Goal: Task Accomplishment & Management: Use online tool/utility

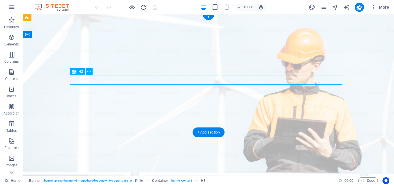
drag, startPoint x: 317, startPoint y: 81, endPoint x: 270, endPoint y: 83, distance: 46.7
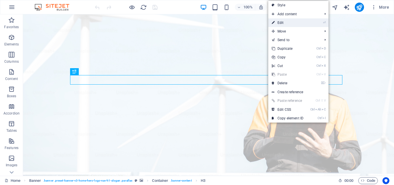
click at [284, 21] on link "⏎ Edit" at bounding box center [287, 22] width 39 height 9
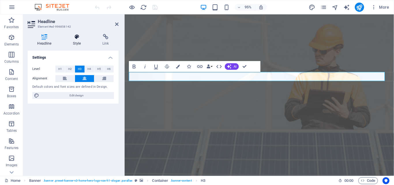
click at [75, 42] on h4 "Style" at bounding box center [77, 40] width 29 height 12
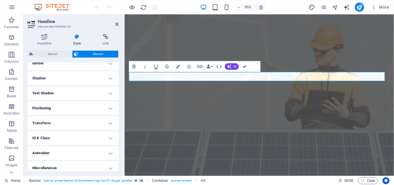
scroll to position [140, 0]
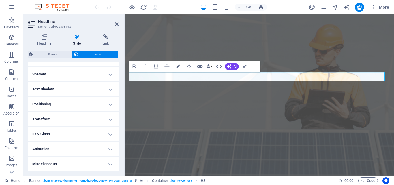
click at [106, 150] on h4 "Animation" at bounding box center [73, 149] width 91 height 14
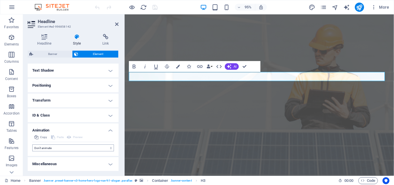
scroll to position [158, 0]
click at [76, 150] on select "Don't animate Show / Hide Slide up/down Zoom in/out Slide left to right Slide r…" at bounding box center [73, 148] width 82 height 7
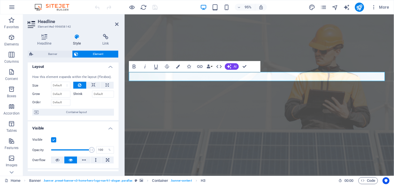
scroll to position [0, 0]
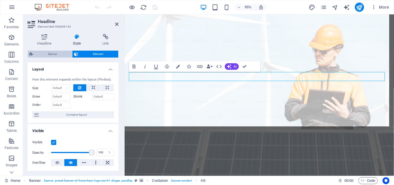
click at [48, 53] on span "Banner" at bounding box center [52, 54] width 35 height 7
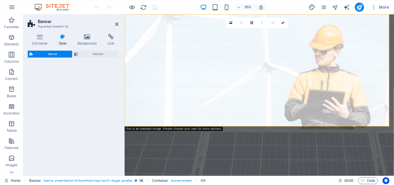
select select "preset-banner-v3-home-hero-logo-nav-h1-slogan"
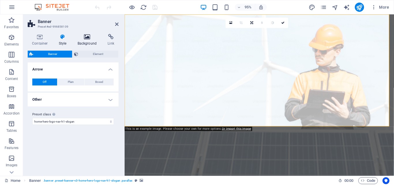
click at [89, 37] on icon at bounding box center [87, 37] width 28 height 6
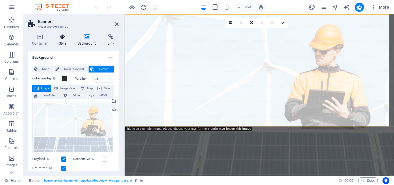
click at [62, 40] on icon at bounding box center [62, 37] width 16 height 6
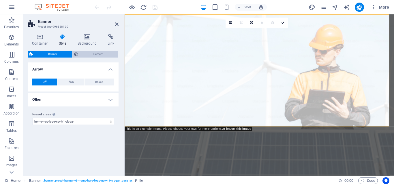
click at [95, 56] on span "Element" at bounding box center [98, 54] width 37 height 7
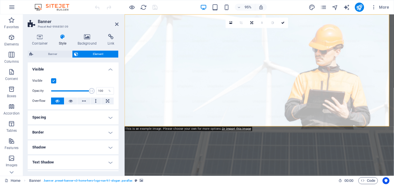
scroll to position [26, 0]
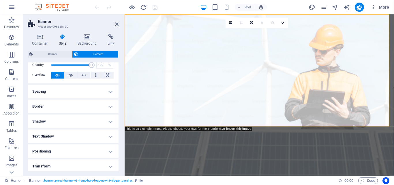
click at [106, 106] on h4 "Border" at bounding box center [73, 107] width 91 height 14
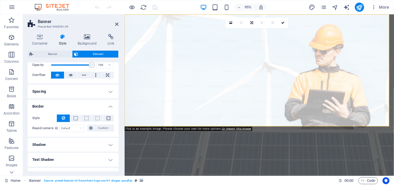
click at [104, 93] on h4 "Spacing" at bounding box center [73, 92] width 91 height 14
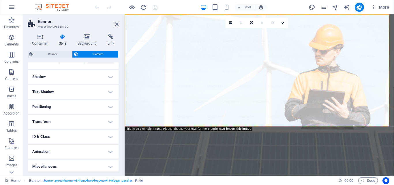
scroll to position [140, 0]
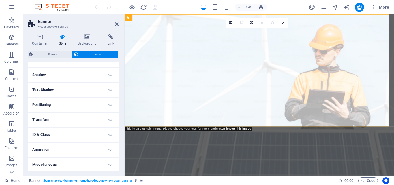
click at [106, 165] on h4 "Miscellaneous" at bounding box center [73, 165] width 91 height 14
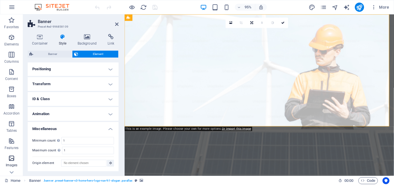
click at [10, 159] on icon "button" at bounding box center [11, 158] width 7 height 7
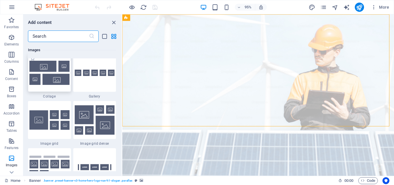
scroll to position [3001, 0]
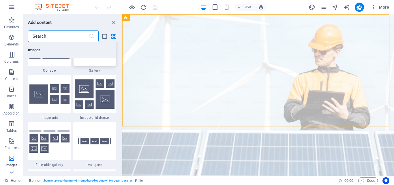
click at [91, 66] on div at bounding box center [94, 47] width 43 height 38
click at [122, 105] on div "Drag here to replace the existing content. Press “Ctrl” if you want to create a…" at bounding box center [258, 95] width 272 height 162
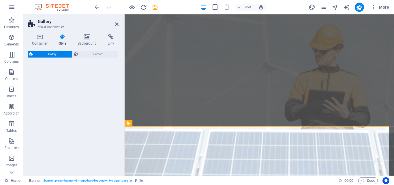
select select "rem"
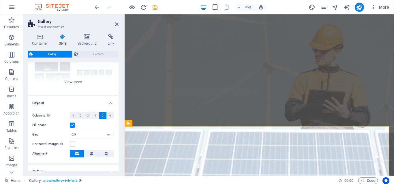
scroll to position [0, 0]
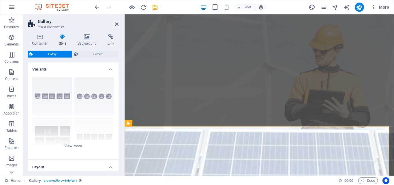
click at [107, 70] on h4 "Variants" at bounding box center [73, 68] width 91 height 10
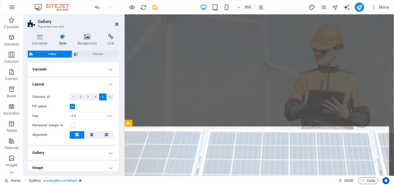
click at [117, 24] on icon at bounding box center [116, 24] width 3 height 5
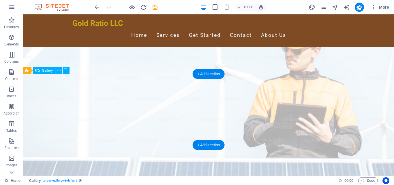
scroll to position [59, 0]
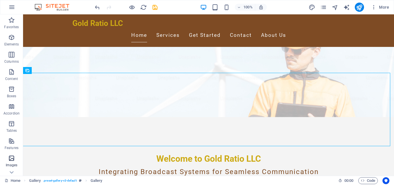
click at [10, 161] on icon "button" at bounding box center [11, 158] width 7 height 7
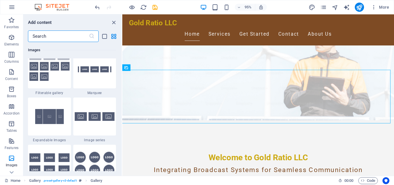
scroll to position [3125, 0]
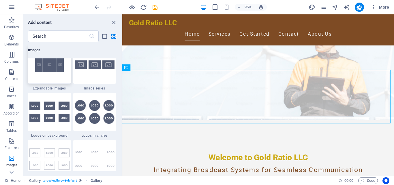
click at [54, 78] on img at bounding box center [49, 65] width 40 height 27
click at [122, 121] on div "Drag here to replace the existing content. Press “Ctrl” if you want to create a…" at bounding box center [258, 95] width 272 height 162
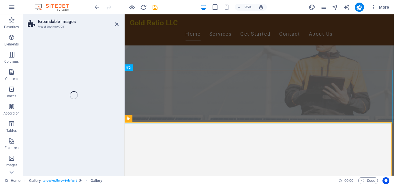
click at [54, 121] on div "Expandable Images Preset #ed-new-708 Drag here to replace the existing content.…" at bounding box center [208, 95] width 371 height 162
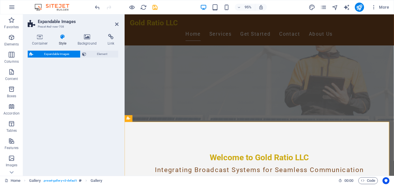
select select "rem"
select select "px"
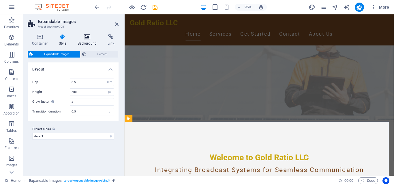
click at [88, 42] on h4 "Background" at bounding box center [88, 40] width 30 height 12
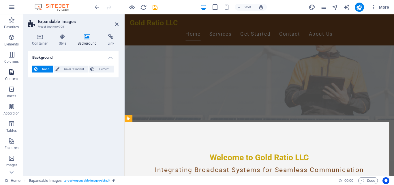
click at [9, 74] on icon "button" at bounding box center [11, 72] width 7 height 7
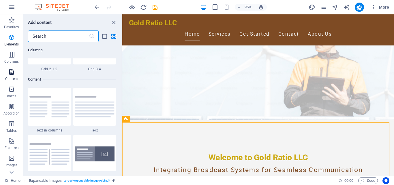
scroll to position [1009, 0]
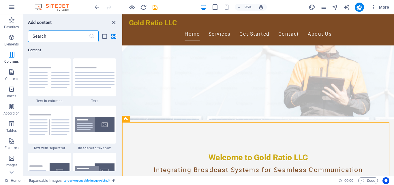
click at [114, 22] on icon "close panel" at bounding box center [113, 22] width 7 height 7
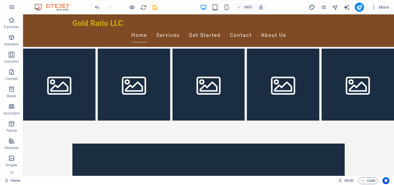
scroll to position [147, 0]
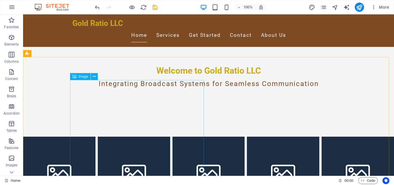
click at [79, 78] on span "Image" at bounding box center [84, 76] width 10 height 3
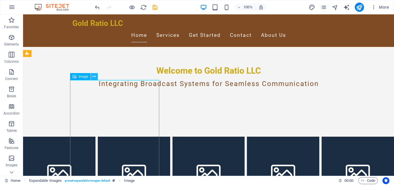
click at [94, 78] on icon at bounding box center [94, 77] width 3 height 6
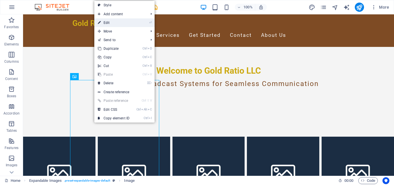
click at [119, 25] on link "⏎ Edit" at bounding box center [113, 22] width 39 height 9
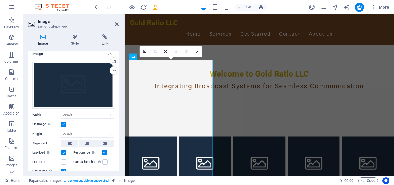
scroll to position [0, 0]
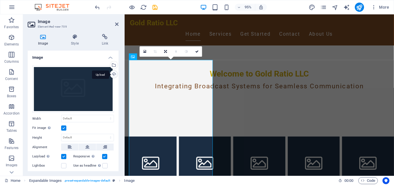
click at [109, 75] on div "Upload" at bounding box center [113, 75] width 9 height 9
click at [109, 66] on div "Select files from the file manager, stock photos, or upload file(s)" at bounding box center [113, 65] width 9 height 9
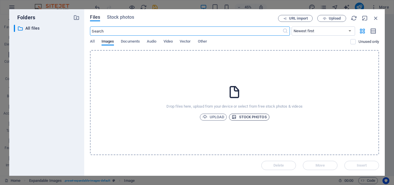
click at [241, 119] on span "Stock photos" at bounding box center [248, 117] width 35 height 7
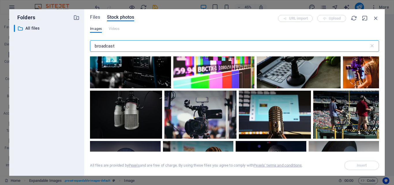
scroll to position [26, 0]
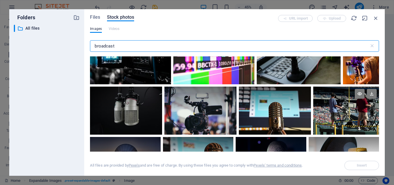
type input "broadcast"
click at [341, 108] on div at bounding box center [346, 99] width 66 height 24
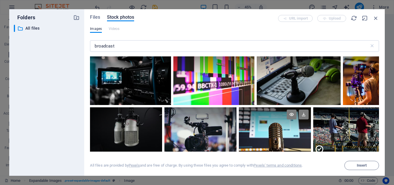
scroll to position [0, 0]
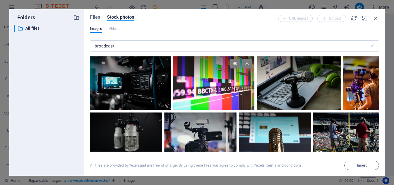
click at [215, 96] on div at bounding box center [213, 84] width 81 height 54
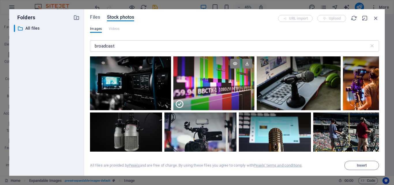
scroll to position [78, 0]
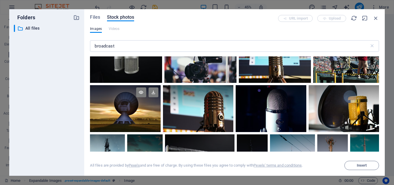
click at [117, 110] on div at bounding box center [125, 108] width 70 height 47
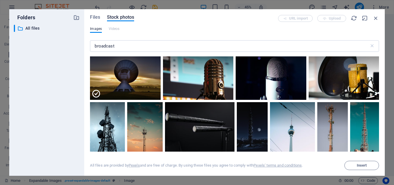
scroll to position [130, 0]
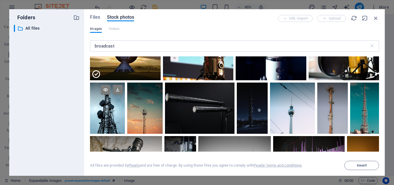
click at [112, 116] on div at bounding box center [107, 108] width 35 height 51
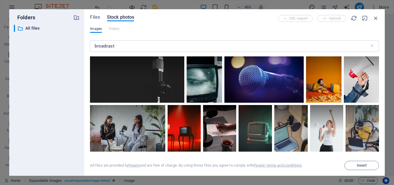
scroll to position [415, 0]
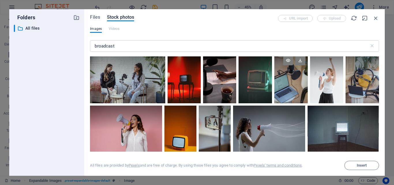
click at [288, 78] on div at bounding box center [290, 78] width 33 height 50
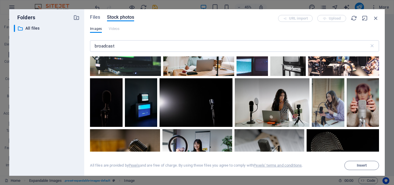
scroll to position [726, 0]
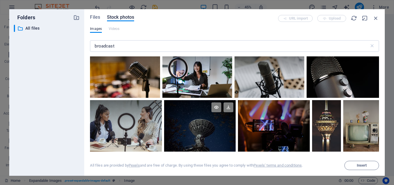
click at [189, 130] on div at bounding box center [199, 125] width 71 height 51
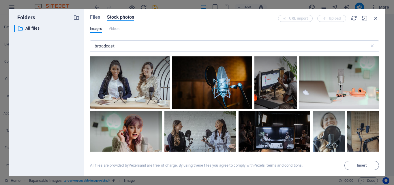
scroll to position [856, 0]
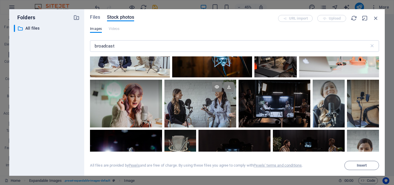
click at [200, 97] on div at bounding box center [200, 104] width 72 height 48
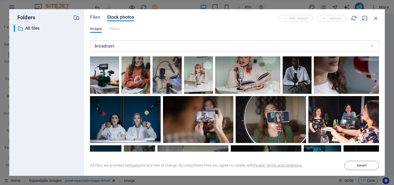
scroll to position [1583, 0]
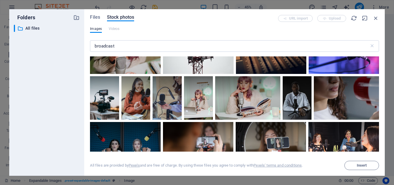
click at [236, 74] on div at bounding box center [271, 50] width 70 height 47
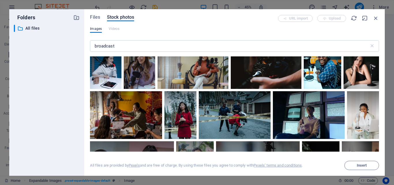
scroll to position [1816, 0]
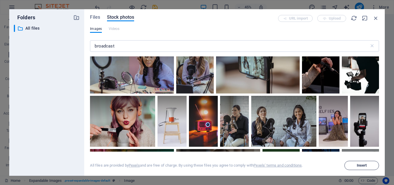
click at [359, 166] on span "Insert" at bounding box center [362, 165] width 10 height 3
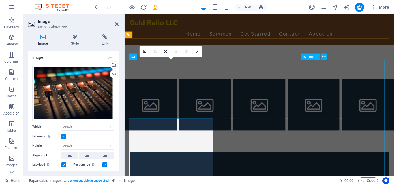
scroll to position [147, 0]
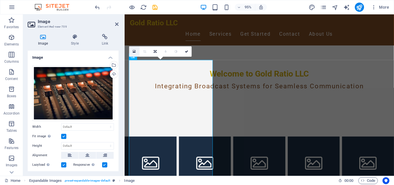
click at [134, 52] on icon at bounding box center [134, 52] width 3 height 4
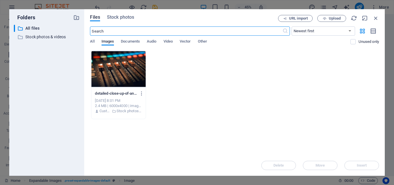
scroll to position [208, 0]
click at [143, 94] on icon "button" at bounding box center [141, 93] width 5 height 5
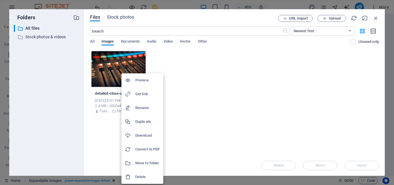
click at [117, 15] on div at bounding box center [197, 92] width 394 height 185
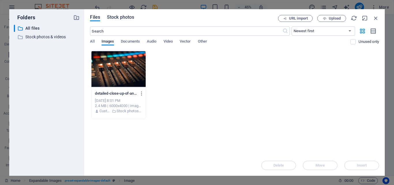
click at [117, 16] on span "Stock photos" at bounding box center [120, 17] width 27 height 7
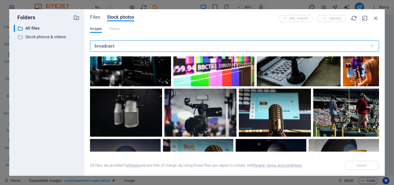
scroll to position [26, 0]
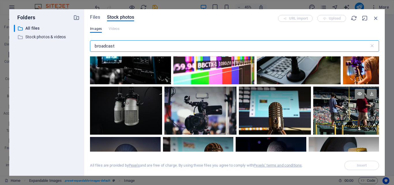
click at [337, 104] on div at bounding box center [346, 99] width 66 height 24
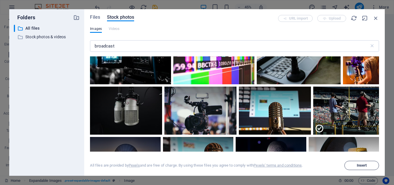
click at [356, 166] on span "Insert" at bounding box center [361, 165] width 29 height 3
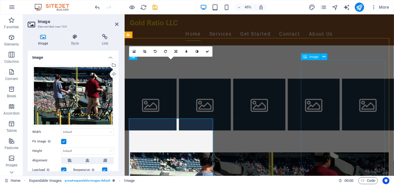
scroll to position [147, 0]
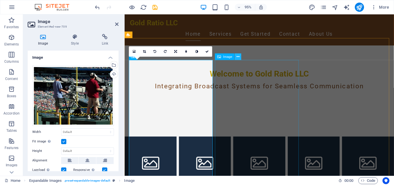
click at [238, 57] on icon at bounding box center [237, 57] width 3 height 6
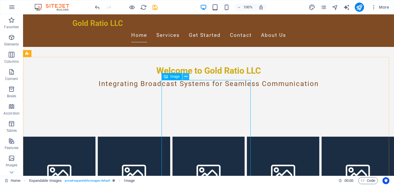
click at [184, 76] on icon at bounding box center [185, 77] width 3 height 6
click at [185, 78] on icon at bounding box center [185, 77] width 3 height 6
click at [164, 78] on div "Image" at bounding box center [176, 76] width 31 height 7
click at [186, 74] on icon at bounding box center [185, 77] width 3 height 6
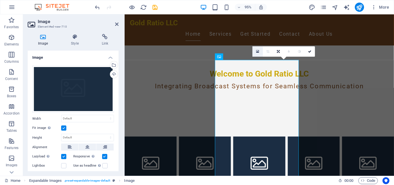
click at [257, 51] on icon at bounding box center [257, 52] width 3 height 4
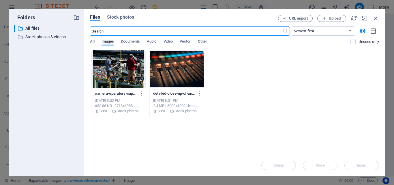
scroll to position [208, 0]
click at [118, 14] on div "Files Stock photos URL import Upload ​ Newest first Oldest first Name (A-Z) Nam…" at bounding box center [234, 92] width 300 height 167
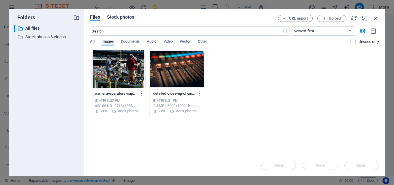
click at [118, 16] on span "Stock photos" at bounding box center [120, 17] width 27 height 7
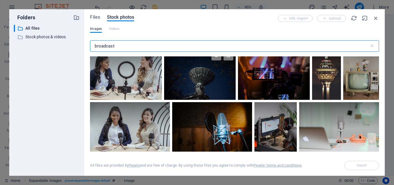
scroll to position [752, 0]
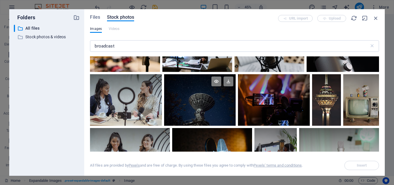
click at [212, 89] on div at bounding box center [199, 99] width 71 height 51
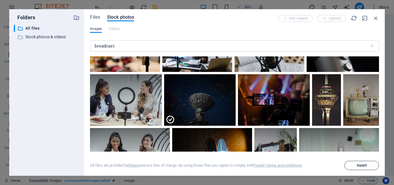
click at [356, 164] on span "Insert" at bounding box center [361, 165] width 29 height 3
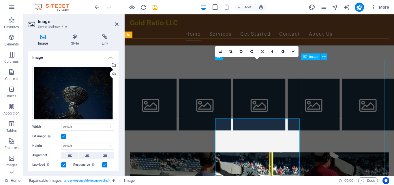
scroll to position [147, 0]
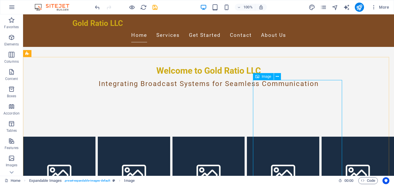
click at [257, 76] on icon at bounding box center [257, 76] width 4 height 7
click at [277, 77] on icon at bounding box center [277, 77] width 3 height 6
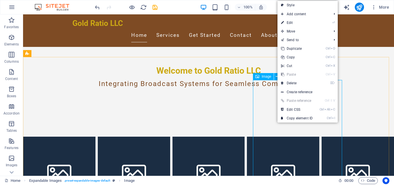
click at [268, 76] on span "Image" at bounding box center [266, 76] width 10 height 3
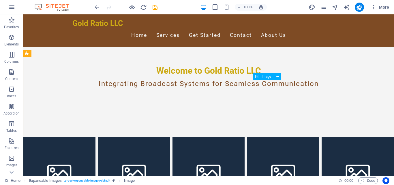
click at [268, 76] on span "Image" at bounding box center [266, 76] width 10 height 3
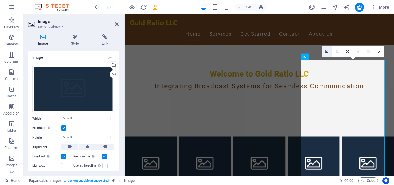
click at [327, 52] on icon at bounding box center [326, 52] width 3 height 4
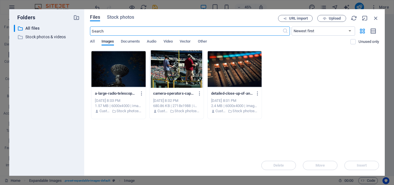
scroll to position [208, 0]
click at [117, 19] on span "Stock photos" at bounding box center [120, 17] width 27 height 7
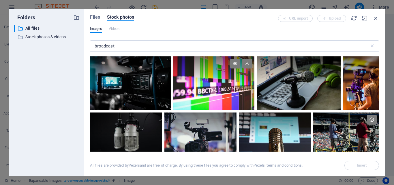
click at [241, 97] on div at bounding box center [213, 84] width 81 height 54
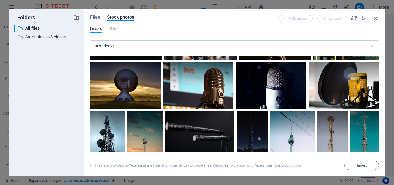
scroll to position [104, 0]
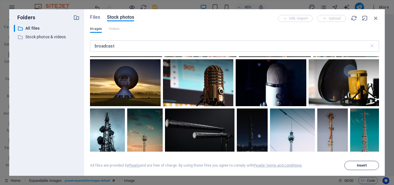
click at [360, 165] on span "Insert" at bounding box center [362, 165] width 10 height 3
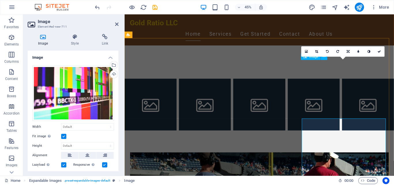
scroll to position [147, 0]
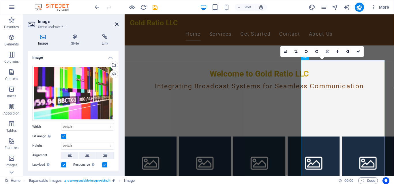
click at [117, 25] on icon at bounding box center [116, 24] width 3 height 5
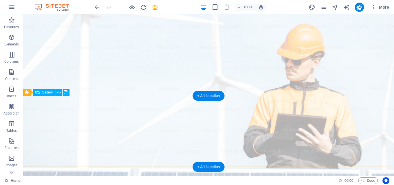
scroll to position [59, 0]
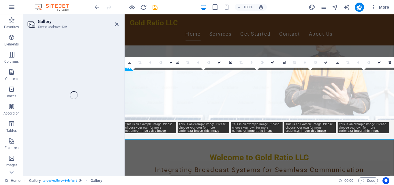
select select "4"
select select "px"
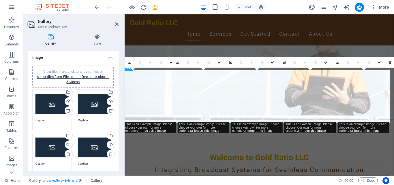
click at [115, 25] on header "Gallery Element #ed-new-430" at bounding box center [73, 21] width 91 height 15
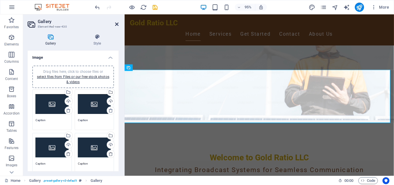
click at [117, 23] on icon at bounding box center [116, 24] width 3 height 5
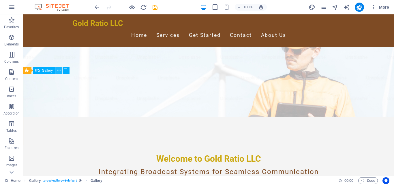
click at [58, 72] on icon at bounding box center [58, 70] width 3 height 6
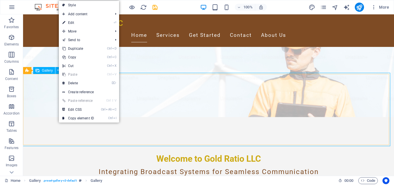
click at [45, 71] on span "Gallery" at bounding box center [47, 70] width 11 height 3
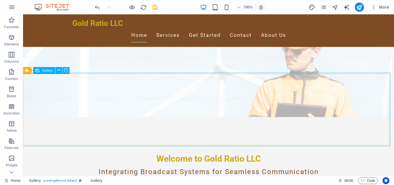
click at [45, 71] on span "Gallery" at bounding box center [47, 70] width 11 height 3
select select "4"
select select "px"
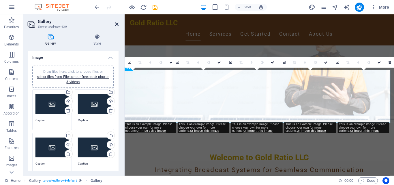
drag, startPoint x: 115, startPoint y: 25, endPoint x: 76, endPoint y: 56, distance: 50.2
click at [115, 25] on icon at bounding box center [116, 24] width 3 height 5
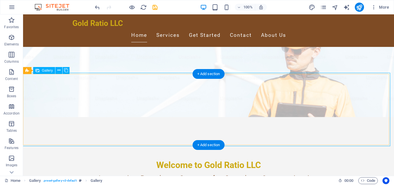
select select "4"
select select "px"
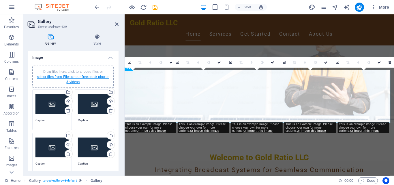
click at [83, 78] on link "select files from Files or our free stock photos & videos" at bounding box center [73, 79] width 72 height 9
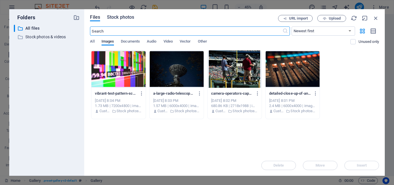
click at [120, 16] on span "Stock photos" at bounding box center [120, 17] width 27 height 7
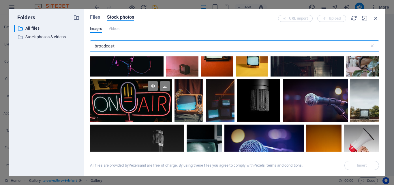
scroll to position [285, 0]
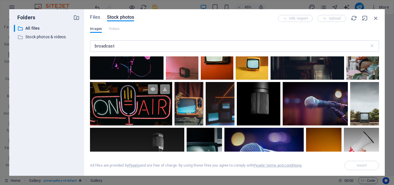
click at [135, 114] on div at bounding box center [131, 104] width 82 height 44
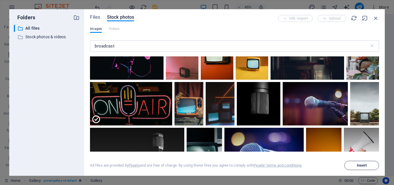
click at [362, 165] on span "Insert" at bounding box center [362, 165] width 10 height 3
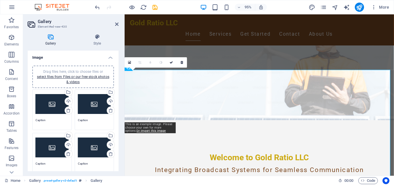
click at [50, 105] on div "Drag files here, click to choose files or select files from Files or our free s…" at bounding box center [51, 104] width 33 height 23
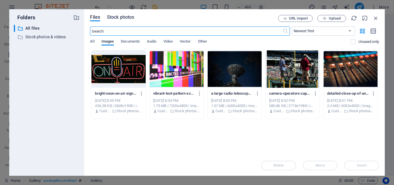
click at [122, 18] on span "Stock photos" at bounding box center [120, 17] width 27 height 7
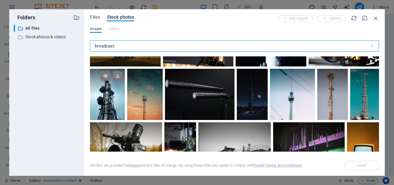
scroll to position [130, 0]
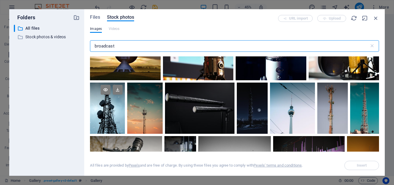
click at [107, 108] on div at bounding box center [107, 108] width 35 height 51
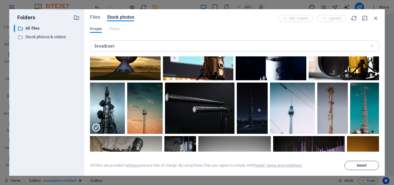
click at [366, 166] on span "Insert" at bounding box center [362, 165] width 10 height 3
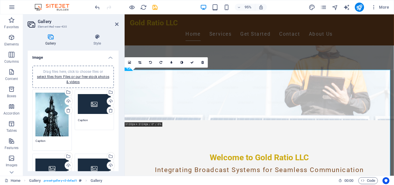
click at [90, 106] on div "Drag files here, click to choose files or select files from Files or our free s…" at bounding box center [94, 104] width 33 height 23
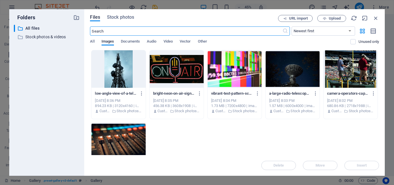
click at [172, 65] on div at bounding box center [177, 68] width 54 height 37
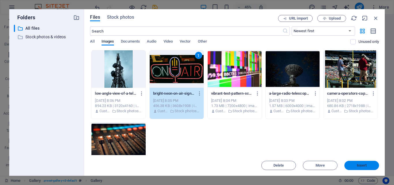
click at [370, 165] on span "Insert" at bounding box center [362, 165] width 30 height 3
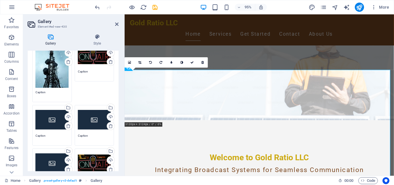
scroll to position [52, 0]
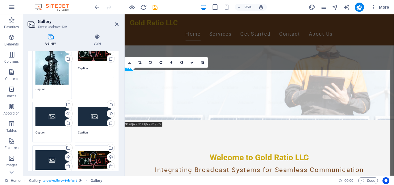
click at [52, 115] on div "Drag files here, click to choose files or select files from Files or our free s…" at bounding box center [51, 116] width 33 height 23
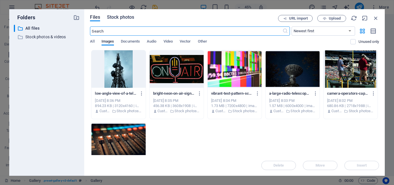
click at [120, 18] on span "Stock photos" at bounding box center [120, 17] width 27 height 7
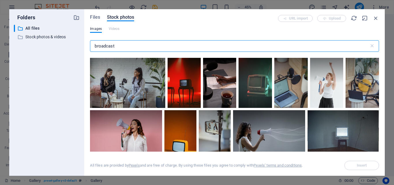
scroll to position [415, 0]
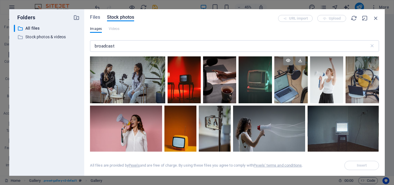
click at [291, 78] on div at bounding box center [290, 78] width 33 height 50
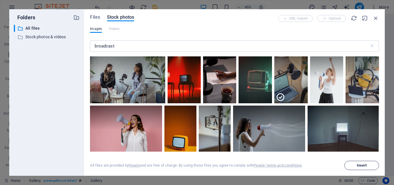
click at [363, 165] on span "Insert" at bounding box center [362, 165] width 10 height 3
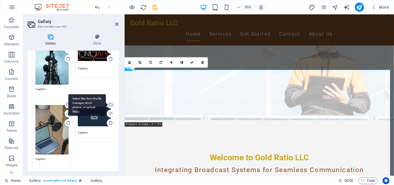
click at [107, 102] on div "Select files from the file manager, stock photos, or upload file(s)" at bounding box center [110, 105] width 9 height 9
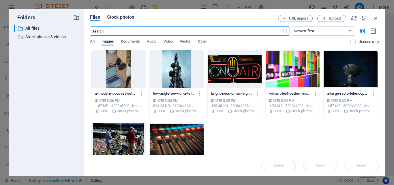
click at [118, 18] on span "Stock photos" at bounding box center [120, 17] width 27 height 7
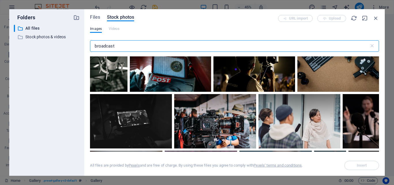
scroll to position [2368, 0]
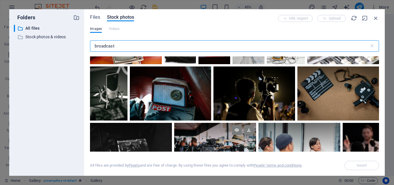
click at [256, 123] on div at bounding box center [215, 150] width 82 height 54
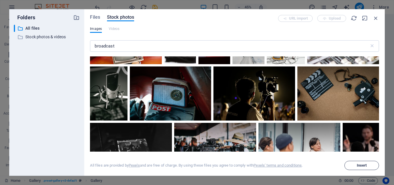
click at [358, 169] on button "Insert" at bounding box center [361, 165] width 35 height 9
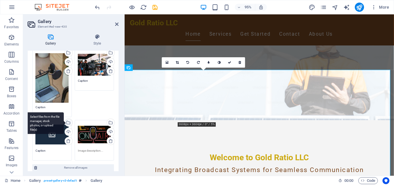
scroll to position [26, 0]
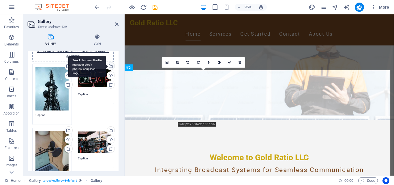
click at [106, 65] on div "Select files from the file manager, stock photos, or upload file(s)" at bounding box center [110, 67] width 9 height 9
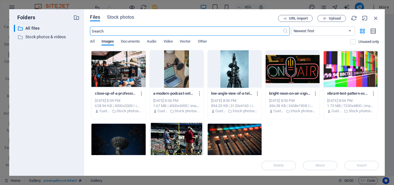
click at [129, 140] on div at bounding box center [118, 141] width 54 height 37
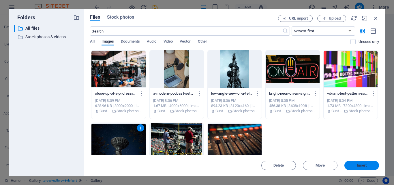
click at [361, 168] on button "Insert" at bounding box center [361, 165] width 35 height 9
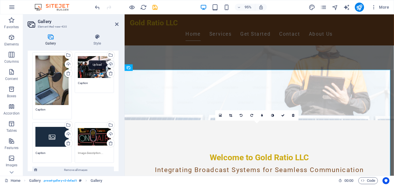
scroll to position [104, 0]
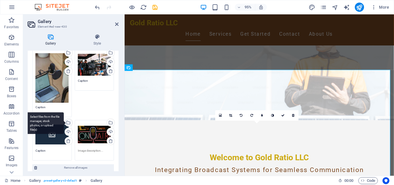
click at [64, 116] on div "Select files from the file manager, stock photos, or upload file(s)" at bounding box center [44, 123] width 37 height 22
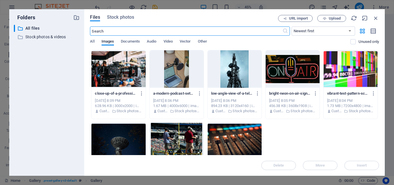
click at [237, 144] on div at bounding box center [235, 141] width 54 height 37
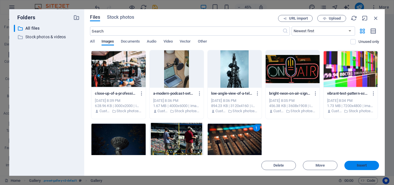
click at [356, 168] on button "Insert" at bounding box center [361, 165] width 35 height 9
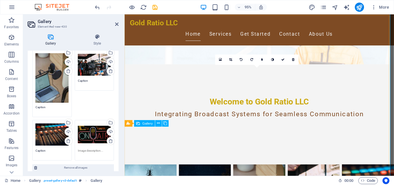
scroll to position [176, 0]
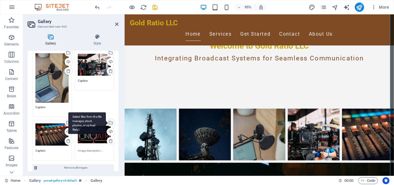
click at [106, 119] on div "Select files from the file manager, stock photos, or upload file(s)" at bounding box center [110, 123] width 9 height 9
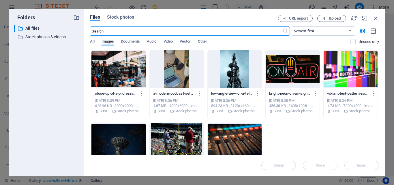
click at [332, 19] on span "Upload" at bounding box center [335, 18] width 12 height 3
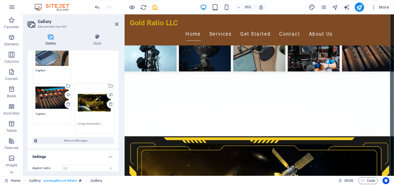
scroll to position [163, 0]
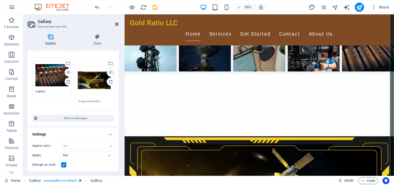
drag, startPoint x: 117, startPoint y: 24, endPoint x: 94, endPoint y: 16, distance: 24.3
click at [117, 24] on icon at bounding box center [116, 24] width 3 height 5
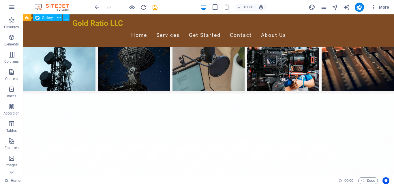
scroll to position [294, 0]
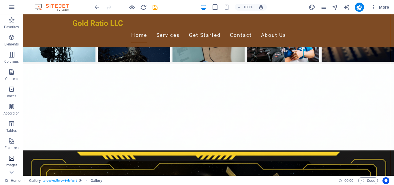
click at [12, 158] on icon "button" at bounding box center [11, 158] width 7 height 7
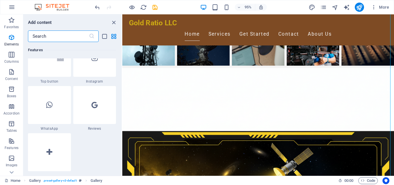
scroll to position [2969, 0]
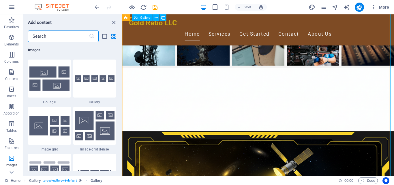
click at [158, 20] on icon at bounding box center [158, 18] width 3 height 6
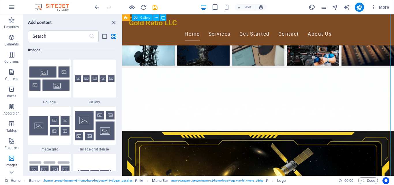
select select "4"
select select "px"
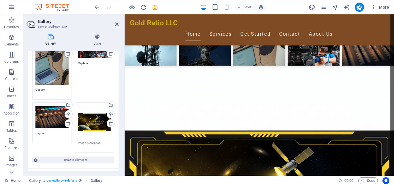
scroll to position [173, 0]
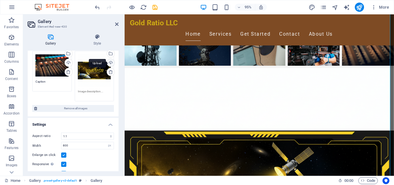
click at [106, 59] on div "Upload" at bounding box center [110, 63] width 9 height 9
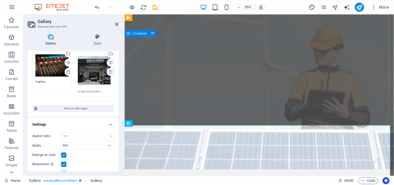
scroll to position [0, 0]
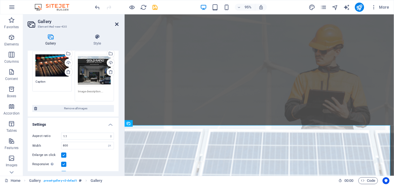
click at [118, 25] on icon at bounding box center [116, 24] width 3 height 5
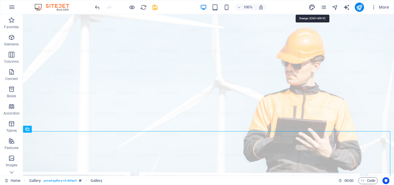
click at [310, 6] on icon "design" at bounding box center [311, 7] width 7 height 7
select select "px"
select select "200"
select select "px"
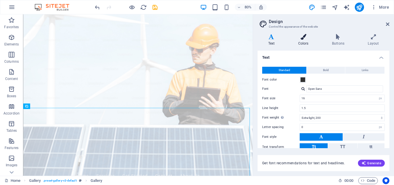
click at [303, 41] on h4 "Colors" at bounding box center [304, 40] width 34 height 12
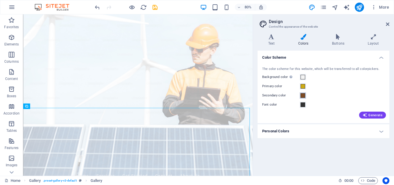
click at [302, 96] on span at bounding box center [302, 95] width 5 height 5
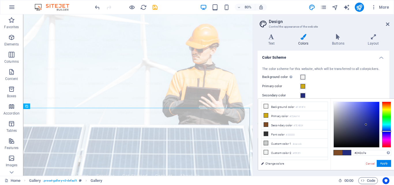
click at [387, 131] on div at bounding box center [386, 125] width 9 height 46
click at [373, 128] on div at bounding box center [357, 125] width 46 height 46
click at [377, 131] on div at bounding box center [357, 125] width 46 height 46
click at [376, 136] on div at bounding box center [357, 125] width 46 height 46
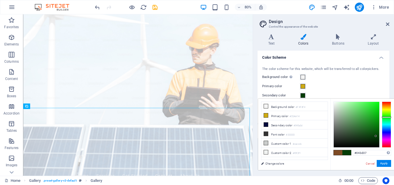
click at [386, 117] on div at bounding box center [386, 125] width 9 height 46
click at [376, 115] on div at bounding box center [357, 125] width 46 height 46
click at [370, 108] on div at bounding box center [357, 125] width 46 height 46
click at [374, 123] on div at bounding box center [357, 125] width 46 height 46
click at [335, 139] on div at bounding box center [357, 125] width 46 height 46
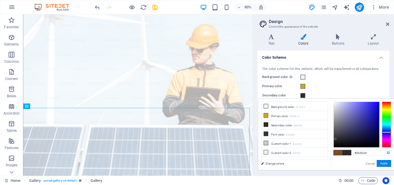
click at [387, 132] on div at bounding box center [386, 125] width 9 height 46
click at [376, 120] on div at bounding box center [357, 125] width 46 height 46
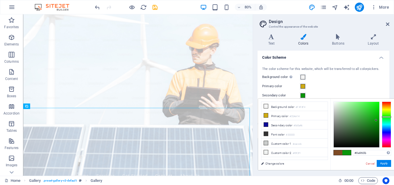
click at [387, 117] on div at bounding box center [386, 125] width 9 height 46
type input "#07bb09"
click at [377, 114] on div at bounding box center [357, 125] width 46 height 46
click at [387, 124] on div at bounding box center [386, 125] width 9 height 46
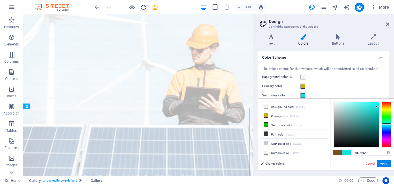
type input "#0be2d9"
click at [376, 107] on div at bounding box center [357, 125] width 46 height 46
click at [383, 161] on button "Apply" at bounding box center [383, 163] width 14 height 7
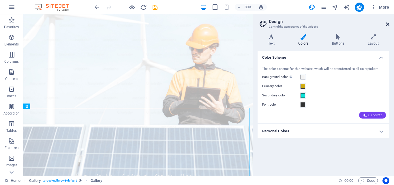
click at [388, 25] on icon at bounding box center [387, 24] width 3 height 5
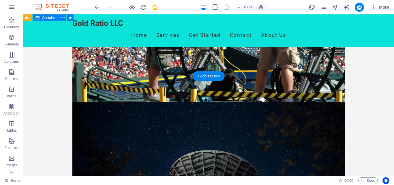
scroll to position [676, 0]
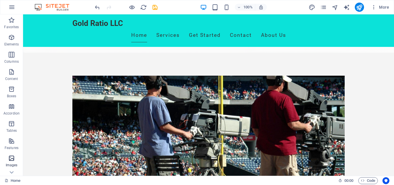
click at [12, 160] on icon "button" at bounding box center [11, 158] width 7 height 7
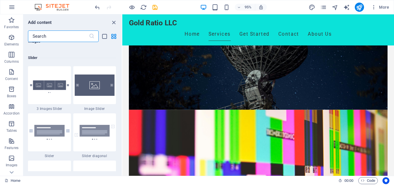
scroll to position [3338, 0]
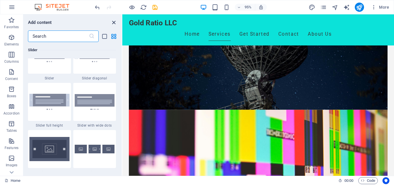
click at [114, 23] on icon "close panel" at bounding box center [113, 22] width 7 height 7
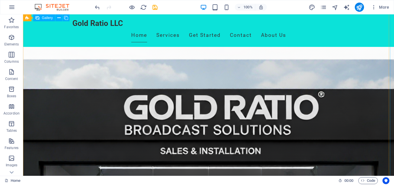
scroll to position [264, 0]
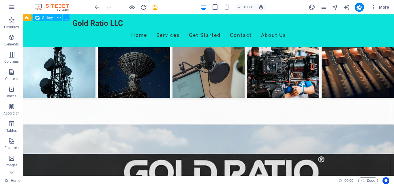
select select "4"
select select "px"
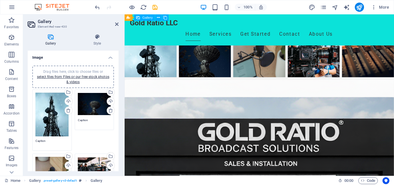
scroll to position [247, 0]
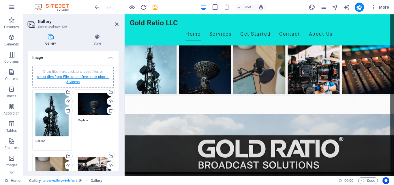
click at [76, 80] on link "select files from Files or our free stock photos & videos" at bounding box center [73, 79] width 72 height 9
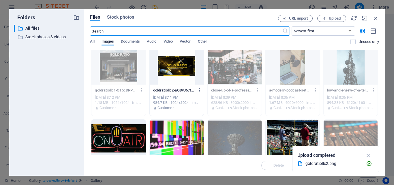
scroll to position [0, 0]
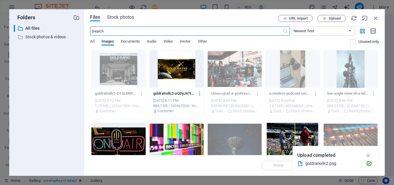
click at [180, 69] on div at bounding box center [177, 68] width 54 height 37
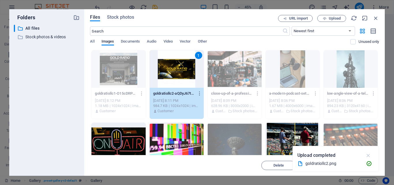
click at [368, 152] on button "button" at bounding box center [368, 155] width 11 height 9
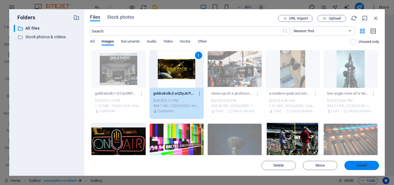
click at [360, 164] on span "Insert" at bounding box center [362, 165] width 10 height 3
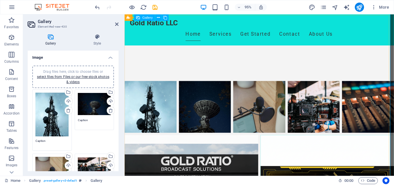
scroll to position [118, 0]
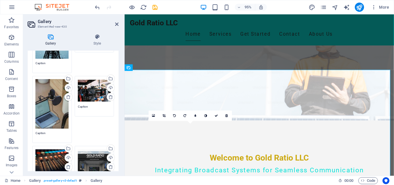
scroll to position [156, 0]
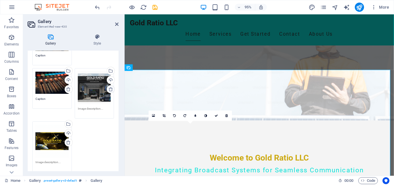
click at [108, 87] on icon at bounding box center [110, 89] width 5 height 5
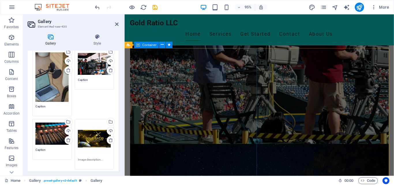
scroll to position [676, 0]
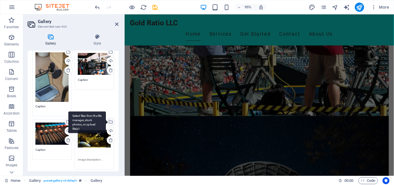
click at [107, 118] on div "Select files from the file manager, stock photos, or upload file(s)" at bounding box center [110, 122] width 9 height 9
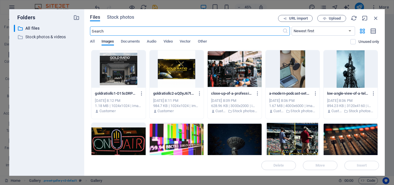
scroll to position [168, 0]
click at [122, 16] on span "Stock photos" at bounding box center [120, 17] width 27 height 7
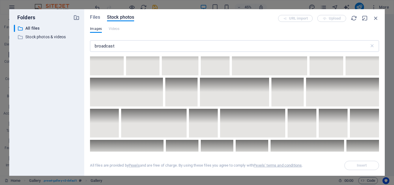
scroll to position [726, 0]
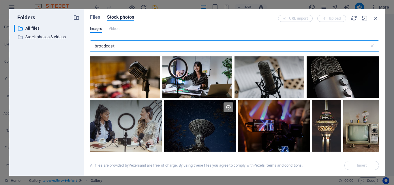
drag, startPoint x: 116, startPoint y: 46, endPoint x: 84, endPoint y: 49, distance: 32.4
click at [90, 49] on input "broadcast" at bounding box center [229, 46] width 279 height 12
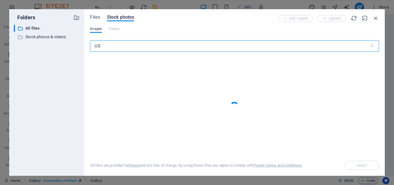
type input "U"
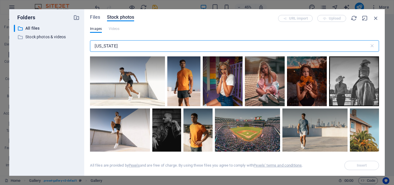
scroll to position [389, 0]
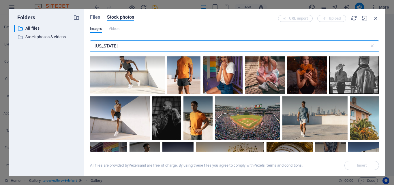
drag, startPoint x: 115, startPoint y: 45, endPoint x: 93, endPoint y: 45, distance: 21.6
click at [93, 45] on input "Texas" at bounding box center [229, 46] width 279 height 12
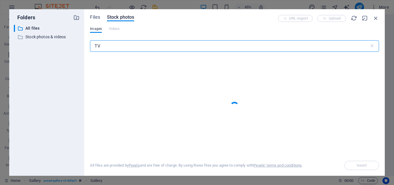
type input "T"
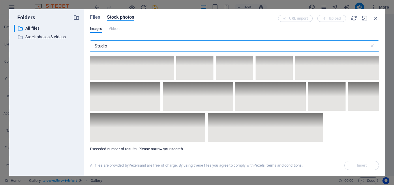
scroll to position [3425, 0]
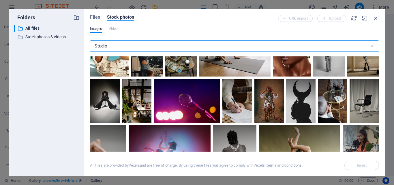
drag, startPoint x: 115, startPoint y: 43, endPoint x: 92, endPoint y: 46, distance: 23.0
click at [92, 46] on input "Studio" at bounding box center [229, 46] width 279 height 12
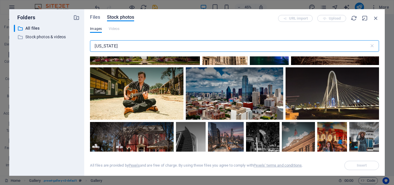
scroll to position [104, 0]
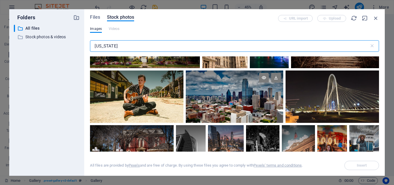
type input "Texas"
click at [231, 101] on div at bounding box center [234, 97] width 97 height 52
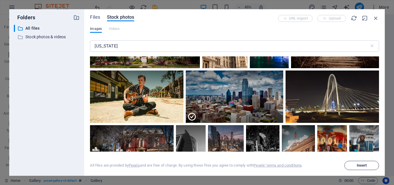
click at [364, 167] on span "Insert" at bounding box center [362, 165] width 10 height 3
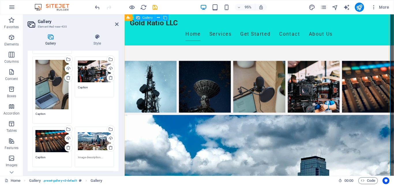
scroll to position [286, 0]
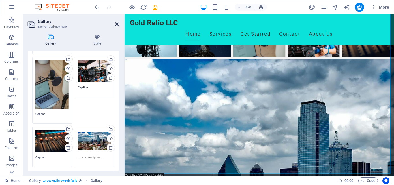
click at [117, 24] on icon at bounding box center [116, 24] width 3 height 5
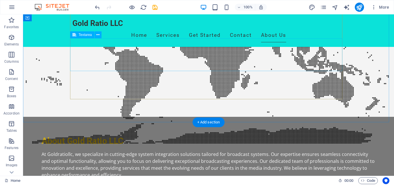
scroll to position [1301, 0]
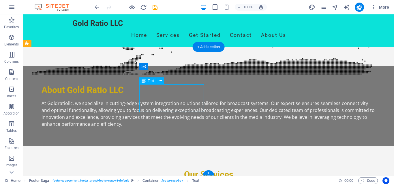
scroll to position [1215, 0]
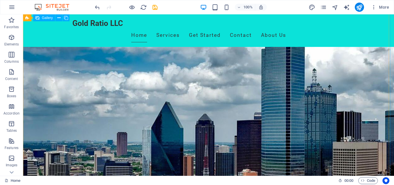
scroll to position [212, 0]
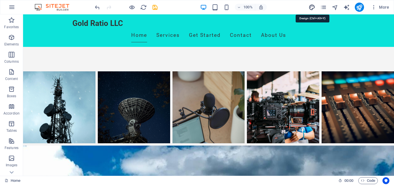
click at [311, 7] on icon "design" at bounding box center [311, 7] width 7 height 7
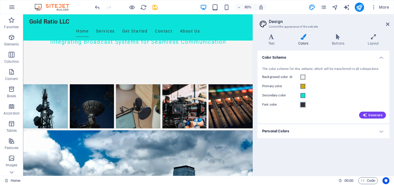
click at [302, 105] on span at bounding box center [302, 105] width 5 height 5
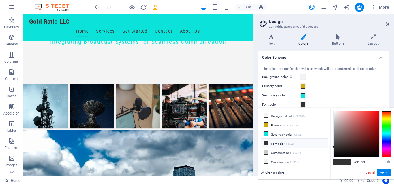
click at [278, 143] on li "Font color #333333" at bounding box center [294, 143] width 66 height 9
click at [386, 118] on div at bounding box center [386, 134] width 9 height 46
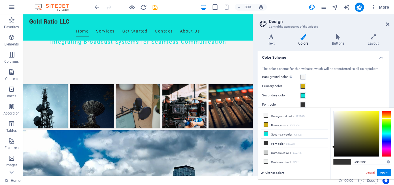
click at [387, 118] on div at bounding box center [386, 134] width 9 height 46
click at [374, 115] on div at bounding box center [357, 134] width 46 height 46
type input "#dabf0a"
click at [377, 118] on div at bounding box center [357, 134] width 46 height 46
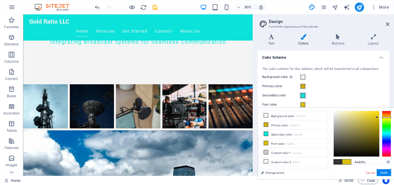
click at [303, 96] on span at bounding box center [302, 95] width 5 height 5
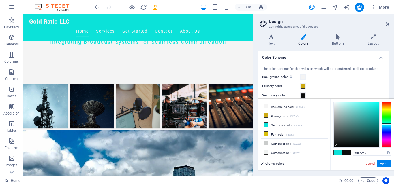
type input "#0c0d0d"
click at [336, 145] on div at bounding box center [357, 125] width 46 height 46
click at [384, 162] on button "Apply" at bounding box center [383, 163] width 14 height 7
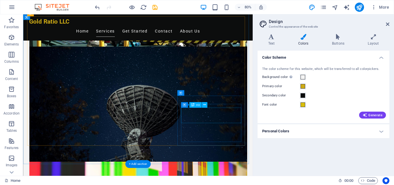
scroll to position [830, 0]
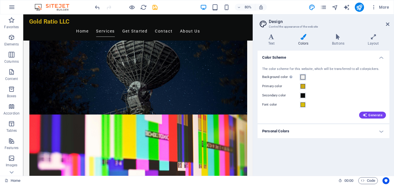
click at [303, 76] on span at bounding box center [302, 77] width 5 height 5
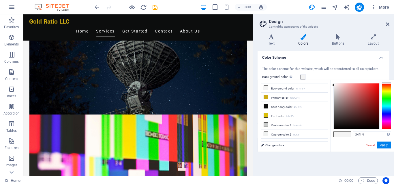
type input "#151414"
click at [336, 125] on div at bounding box center [357, 107] width 46 height 46
click at [385, 144] on button "Apply" at bounding box center [383, 145] width 14 height 7
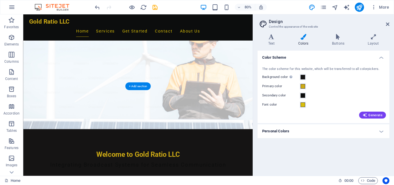
scroll to position [0, 0]
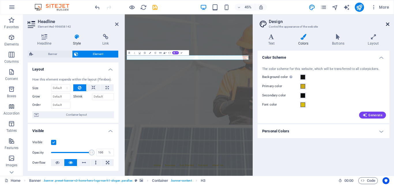
drag, startPoint x: 386, startPoint y: 24, endPoint x: 249, endPoint y: 61, distance: 141.7
click at [386, 24] on icon at bounding box center [387, 24] width 3 height 5
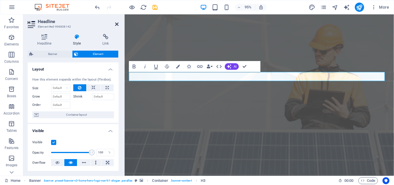
click at [115, 24] on icon at bounding box center [116, 24] width 3 height 5
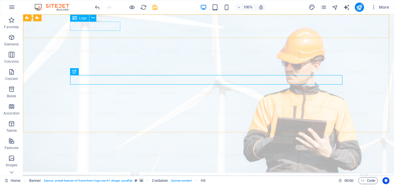
click at [81, 20] on span "Logo" at bounding box center [83, 17] width 8 height 3
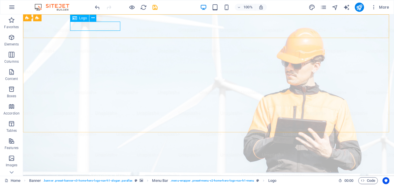
click at [80, 18] on span "Logo" at bounding box center [83, 17] width 8 height 3
click at [92, 19] on icon at bounding box center [92, 18] width 3 height 6
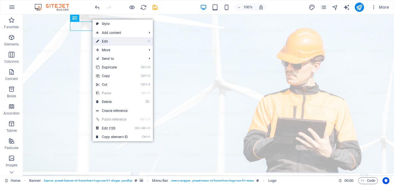
click at [101, 38] on link "⏎ Edit" at bounding box center [112, 41] width 39 height 9
select select "px"
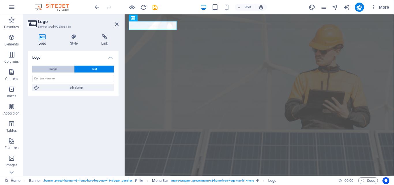
click at [55, 69] on span "Image" at bounding box center [53, 69] width 8 height 7
select select "DISABLED_OPTION_VALUE"
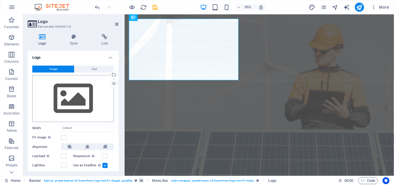
scroll to position [23, 0]
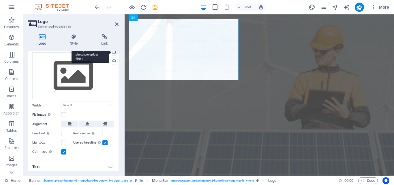
click at [108, 52] on div "Select files from the file manager, stock photos, or upload file(s)" at bounding box center [89, 53] width 37 height 22
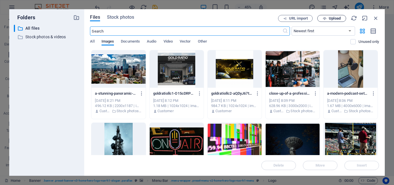
click at [339, 19] on span "Upload" at bounding box center [335, 18] width 12 height 3
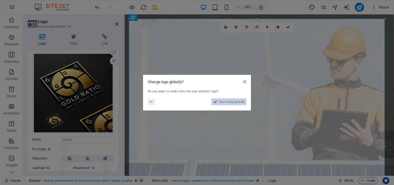
click at [233, 102] on span "Yes, change globally" at bounding box center [232, 102] width 26 height 7
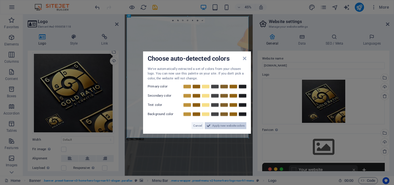
click at [235, 126] on span "Apply new website colors" at bounding box center [228, 126] width 32 height 7
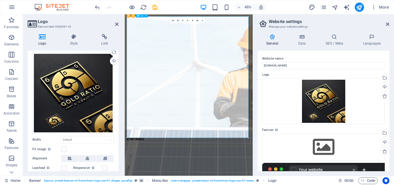
drag, startPoint x: 373, startPoint y: 91, endPoint x: 371, endPoint y: 157, distance: 66.3
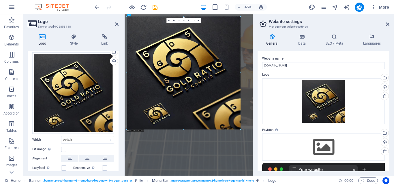
drag, startPoint x: 248, startPoint y: 77, endPoint x: 229, endPoint y: 75, distance: 18.6
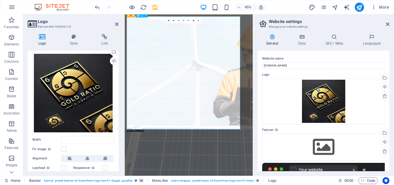
type input "873"
select select "px"
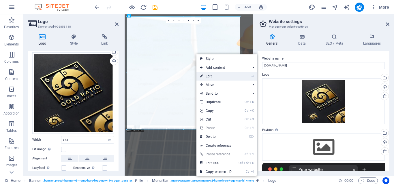
click at [215, 78] on link "⏎ Edit" at bounding box center [215, 76] width 39 height 9
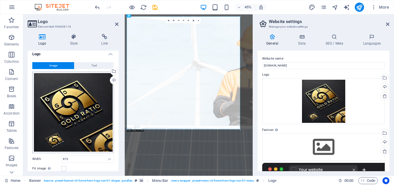
scroll to position [0, 0]
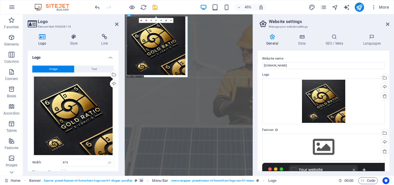
drag, startPoint x: 240, startPoint y: 129, endPoint x: 114, endPoint y: 8, distance: 174.9
click at [114, 14] on section "Favorites Elements Columns Content Boxes Accordion Tables Features Images Slide…" at bounding box center [126, 95] width 253 height 162
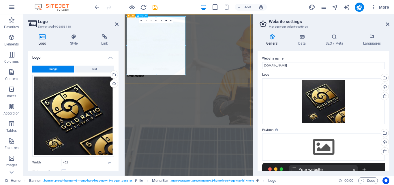
drag, startPoint x: 239, startPoint y: 130, endPoint x: 212, endPoint y: 91, distance: 47.4
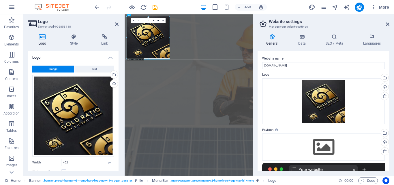
drag, startPoint x: 185, startPoint y: 75, endPoint x: 149, endPoint y: 35, distance: 53.9
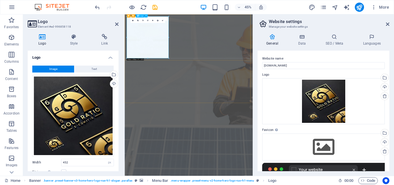
type input "322"
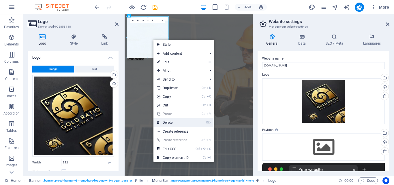
click at [186, 124] on link "⌦ Delete" at bounding box center [172, 122] width 39 height 9
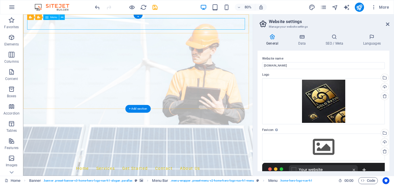
click at [61, 16] on icon at bounding box center [62, 17] width 3 height 5
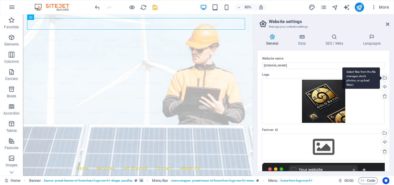
click at [381, 78] on div "Select files from the file manager, stock photos, or upload file(s)" at bounding box center [384, 78] width 9 height 9
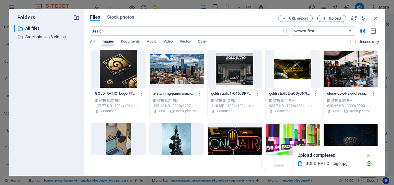
click at [337, 19] on span "Upload" at bounding box center [335, 18] width 12 height 3
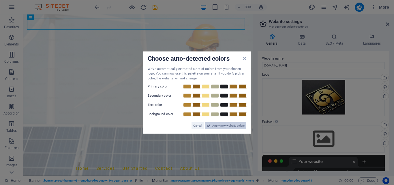
click at [227, 125] on span "Apply new website colors" at bounding box center [228, 126] width 32 height 7
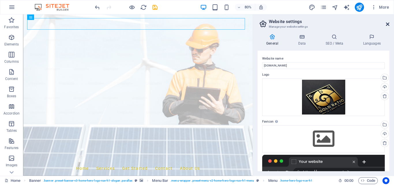
click at [389, 23] on icon at bounding box center [387, 24] width 3 height 5
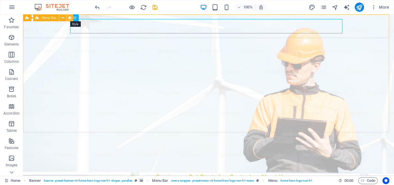
click at [70, 17] on icon at bounding box center [69, 18] width 3 height 6
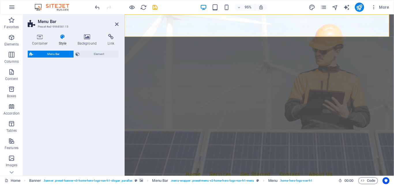
select select "rem"
select select "preset-menu-v2-home-hero-logo-nav-h1-menu"
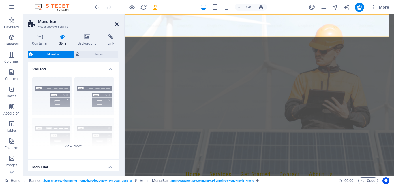
click at [116, 22] on icon at bounding box center [116, 24] width 3 height 5
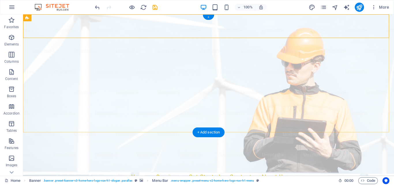
click at [210, 17] on div "+" at bounding box center [208, 17] width 11 height 5
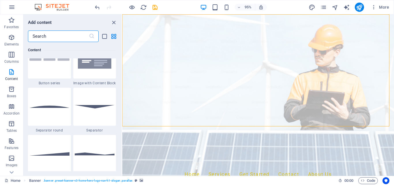
scroll to position [1254, 0]
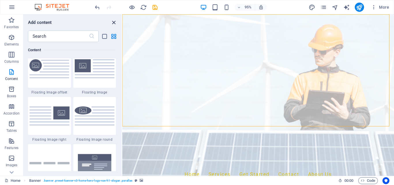
click at [115, 22] on icon "close panel" at bounding box center [113, 22] width 7 height 7
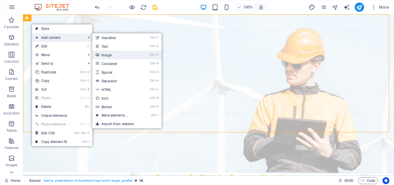
click at [132, 54] on link "Ctrl 3 Image" at bounding box center [116, 55] width 48 height 9
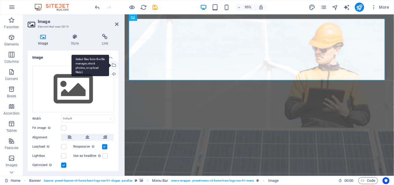
click at [108, 66] on div "Select files from the file manager, stock photos, or upload file(s)" at bounding box center [89, 66] width 37 height 22
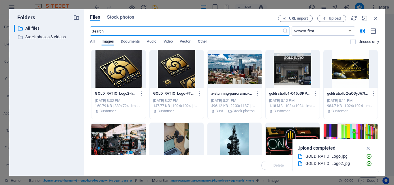
click at [107, 78] on div at bounding box center [118, 68] width 54 height 37
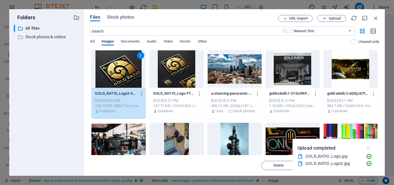
click at [370, 148] on icon "button" at bounding box center [368, 148] width 7 height 6
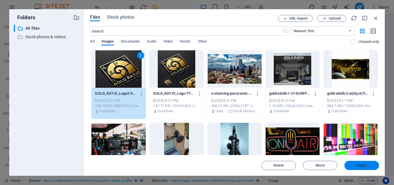
drag, startPoint x: 361, startPoint y: 165, endPoint x: 157, endPoint y: 167, distance: 204.4
click at [361, 165] on span "Insert" at bounding box center [362, 165] width 10 height 3
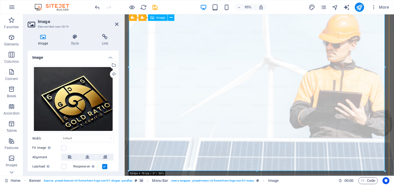
scroll to position [88, 0]
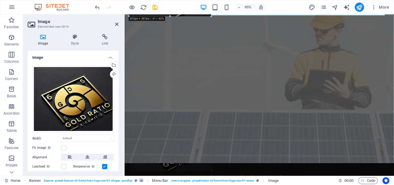
drag, startPoint x: 384, startPoint y: 142, endPoint x: 121, endPoint y: -8, distance: 303.3
type input "319"
select select "px"
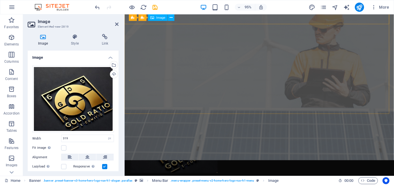
scroll to position [0, 0]
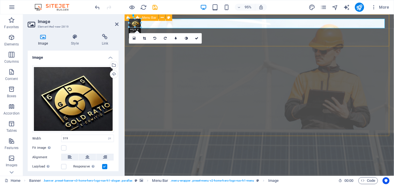
drag, startPoint x: 216, startPoint y: 90, endPoint x: 65, endPoint y: 20, distance: 167.2
click at [135, 17] on div "H2 Banner Container Spacer H3 Spacer Text on background Container Text on backg…" at bounding box center [259, 95] width 269 height 162
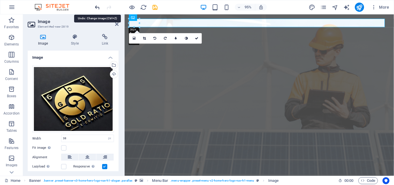
click at [98, 9] on icon "undo" at bounding box center [97, 7] width 7 height 7
type input "319"
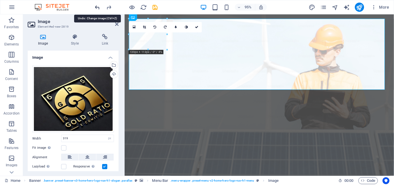
click at [98, 9] on icon "undo" at bounding box center [97, 7] width 7 height 7
select select "DISABLED_OPTION_VALUE"
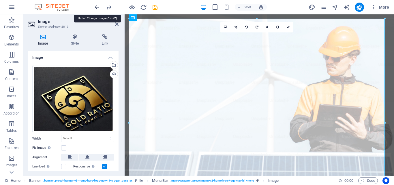
click at [98, 9] on icon "undo" at bounding box center [97, 7] width 7 height 7
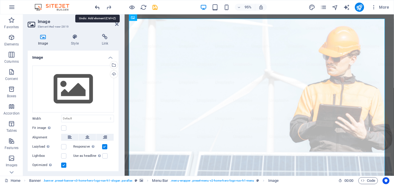
click at [98, 9] on icon "undo" at bounding box center [97, 7] width 7 height 7
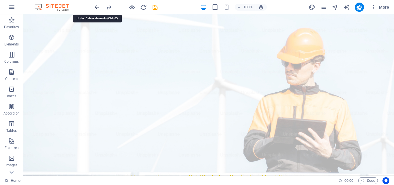
click at [98, 9] on icon "undo" at bounding box center [97, 7] width 7 height 7
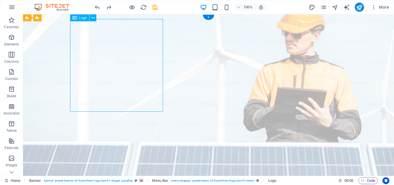
select select "px"
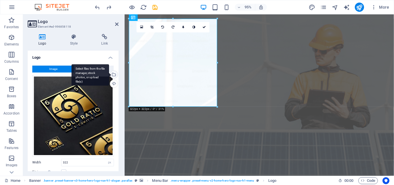
click at [108, 76] on div "Select files from the file manager, stock photos, or upload file(s)" at bounding box center [89, 75] width 37 height 22
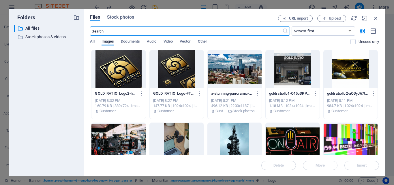
click at [133, 74] on div at bounding box center [118, 68] width 54 height 37
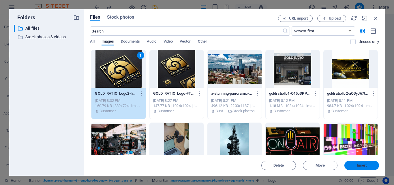
click at [369, 167] on span "Insert" at bounding box center [362, 165] width 30 height 3
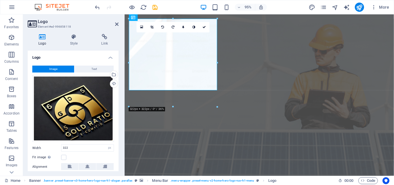
click at [217, 62] on div at bounding box center [217, 63] width 2 height 88
drag, startPoint x: 210, startPoint y: 64, endPoint x: 178, endPoint y: 60, distance: 32.2
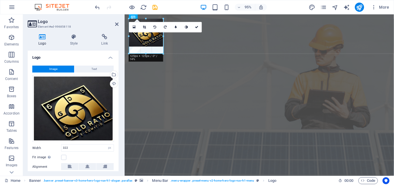
drag, startPoint x: 217, startPoint y: 63, endPoint x: 160, endPoint y: 38, distance: 62.3
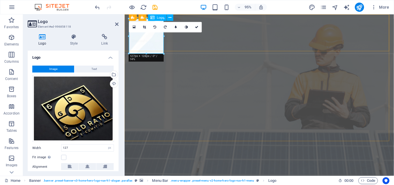
type input "127"
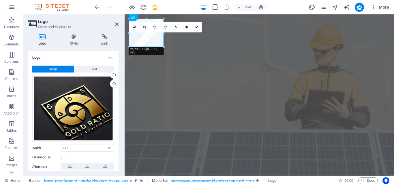
click at [115, 24] on h2 "Logo" at bounding box center [78, 21] width 81 height 5
click at [117, 25] on icon at bounding box center [116, 24] width 3 height 5
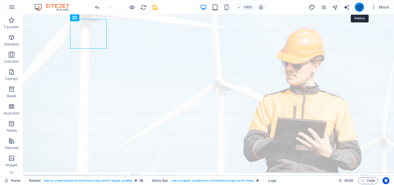
click at [358, 7] on icon "publish" at bounding box center [359, 7] width 7 height 7
checkbox input "false"
